Goal: Task Accomplishment & Management: Manage account settings

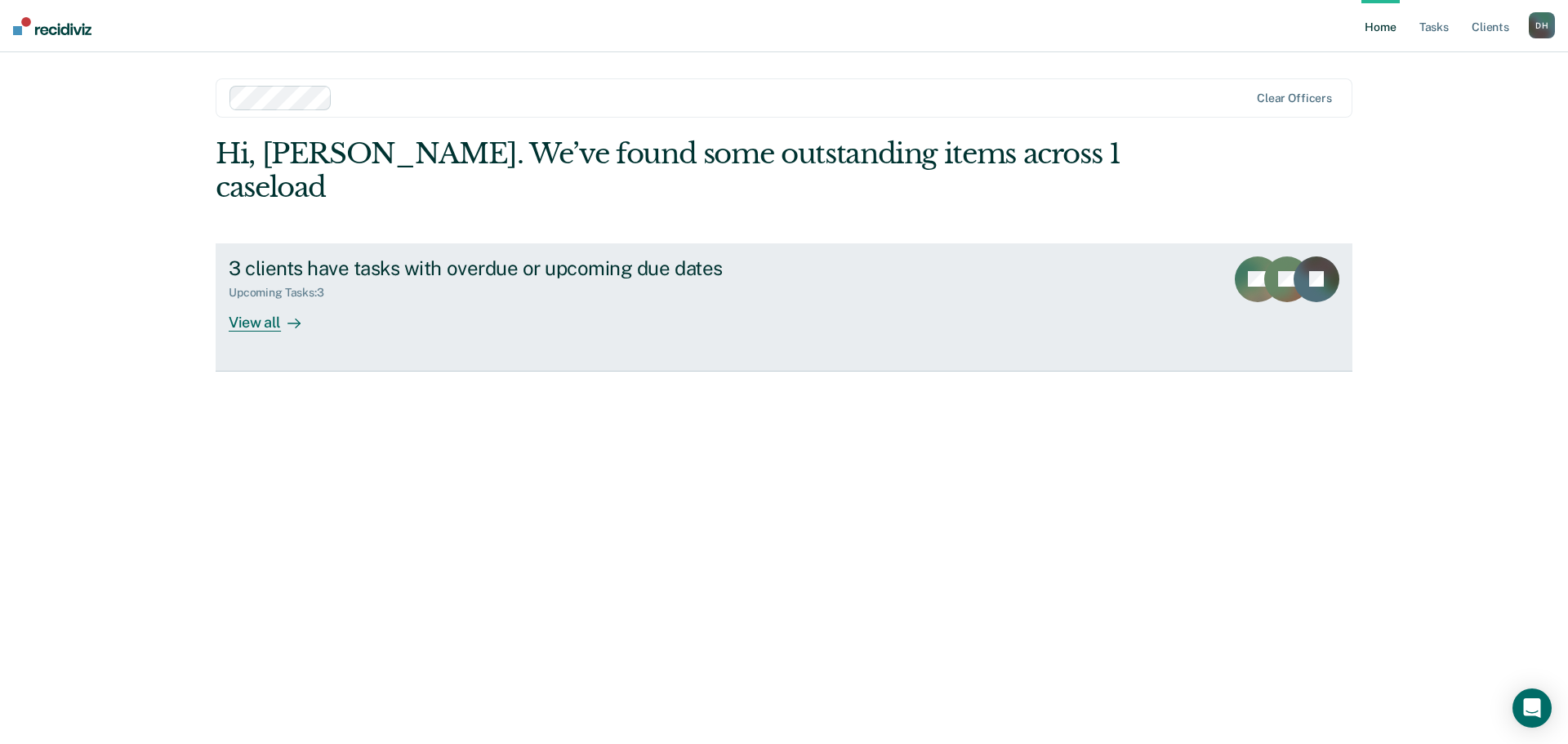
click at [242, 299] on link "3 clients have tasks with overdue or upcoming due dates Upcoming Tasks : 3 View…" at bounding box center [784, 307] width 1137 height 128
